Goal: Find specific page/section: Find specific page/section

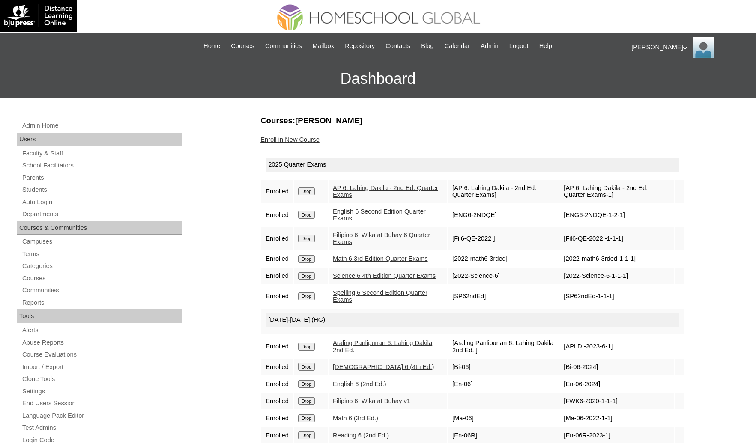
scroll to position [64, 0]
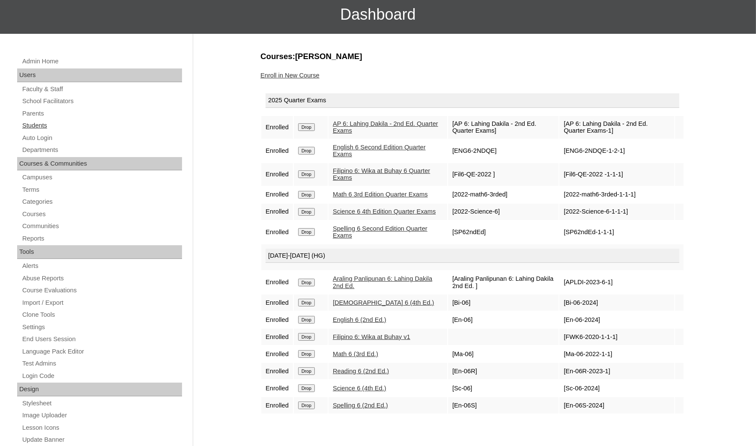
click at [48, 127] on link "Students" at bounding box center [101, 125] width 161 height 11
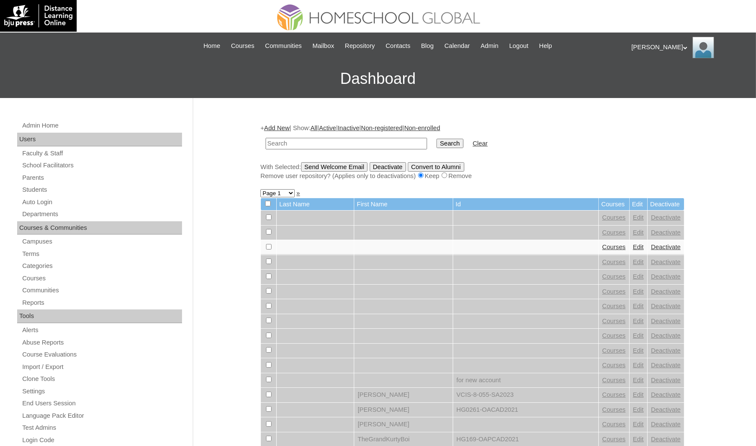
click at [312, 138] on input "text" at bounding box center [347, 144] width 162 height 12
type input "Marcus"
click at [437, 139] on input "Search" at bounding box center [450, 143] width 27 height 9
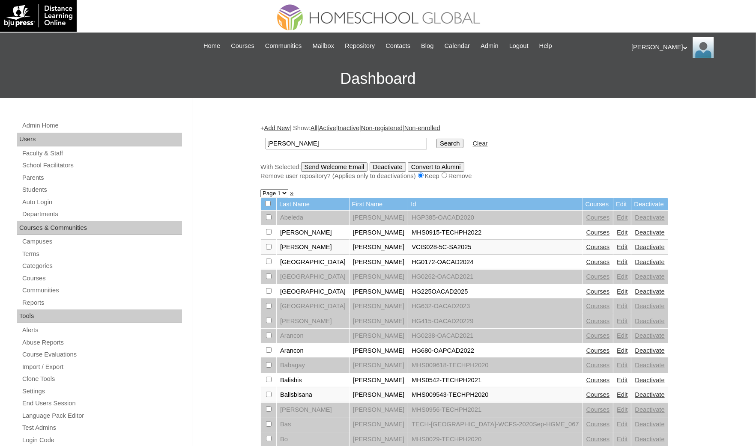
drag, startPoint x: 5, startPoint y: 329, endPoint x: 20, endPoint y: 334, distance: 15.7
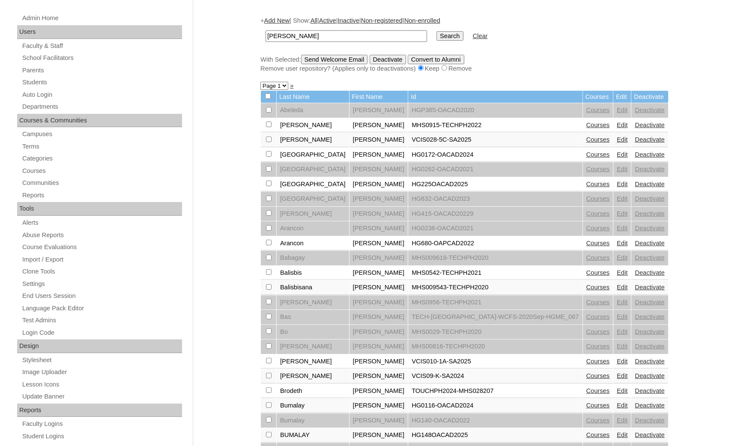
scroll to position [129, 0]
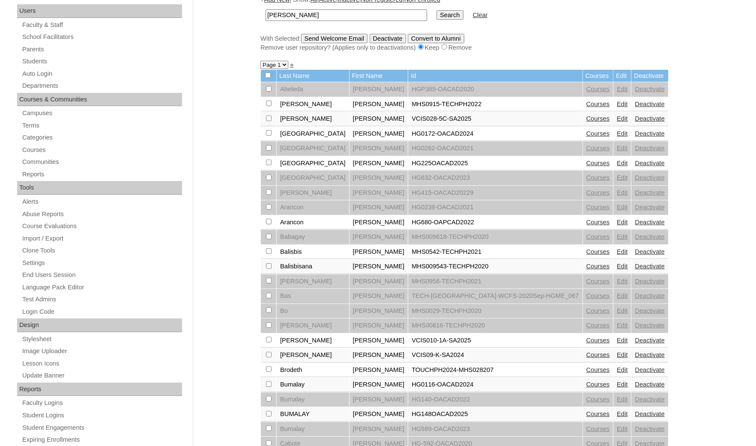
click at [307, 16] on input "[PERSON_NAME]" at bounding box center [347, 15] width 162 height 12
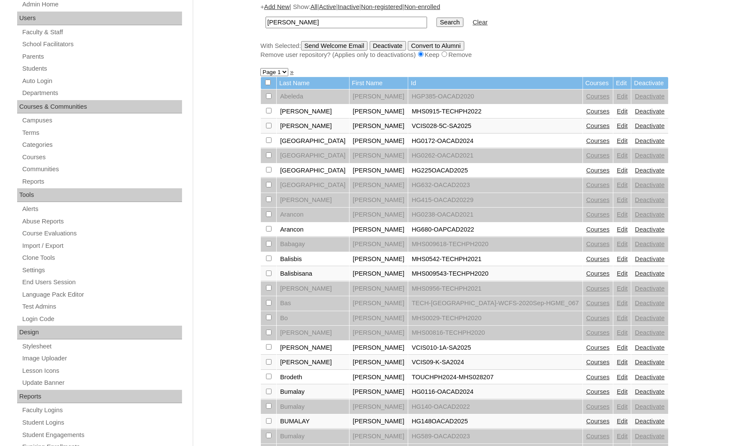
drag, startPoint x: 293, startPoint y: 15, endPoint x: 232, endPoint y: 9, distance: 61.1
click at [232, 9] on div "Admin Home Users Faculty & Staff School Facilitators Parents Students Auto Logi…" at bounding box center [378, 411] width 756 height 869
type input "Breanne Mikayla"
click at [437, 20] on input "Search" at bounding box center [450, 22] width 27 height 9
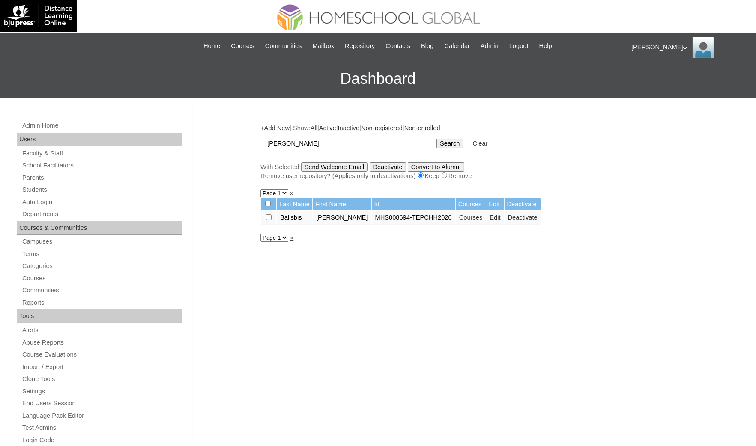
click at [464, 214] on link "Courses" at bounding box center [471, 217] width 24 height 7
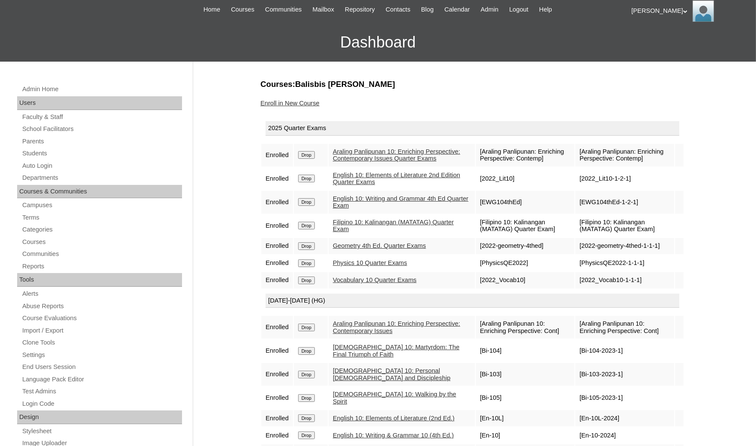
scroll to position [64, 0]
